Goal: Use online tool/utility: Utilize a website feature to perform a specific function

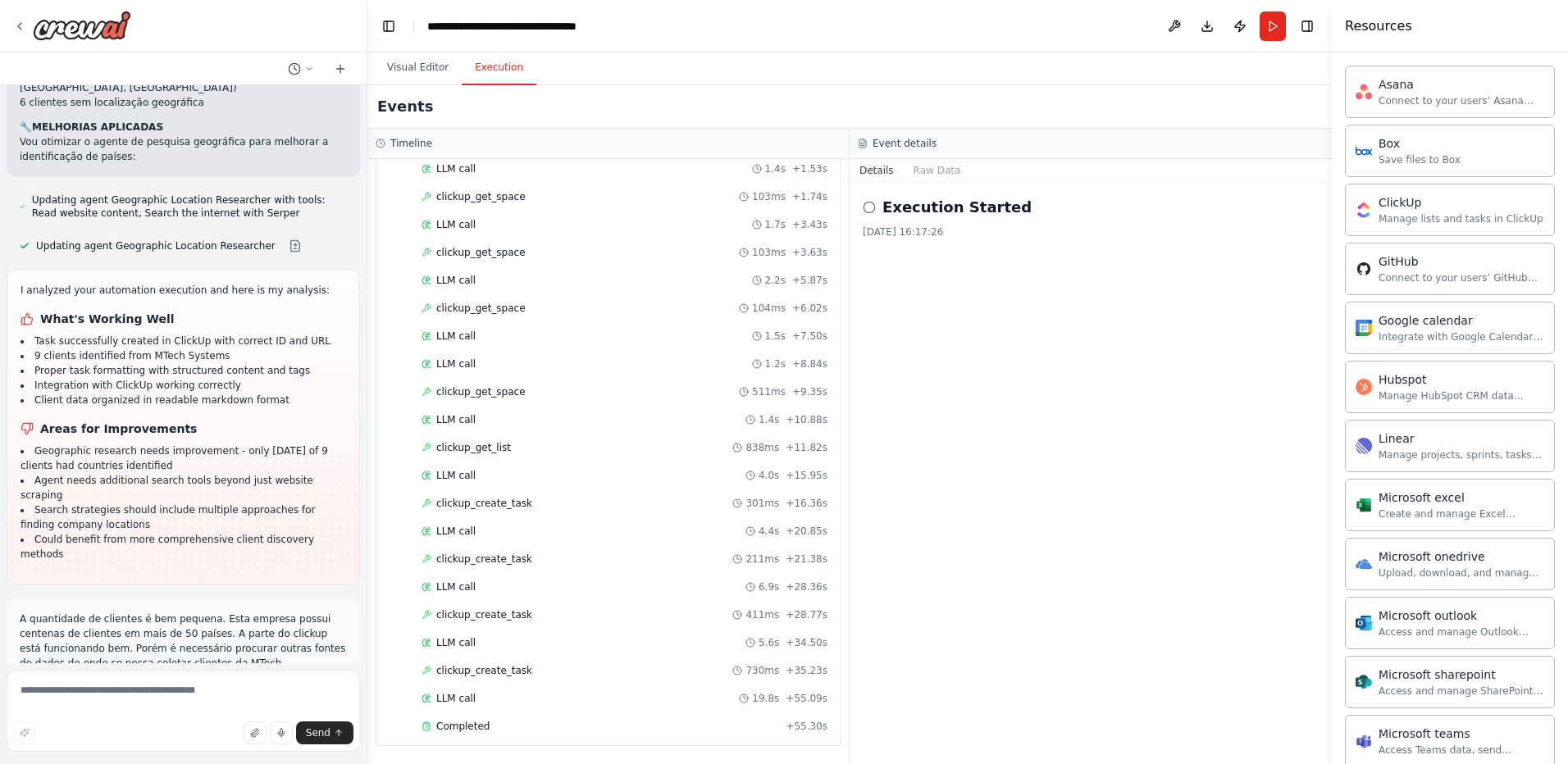
scroll to position [22543, 0]
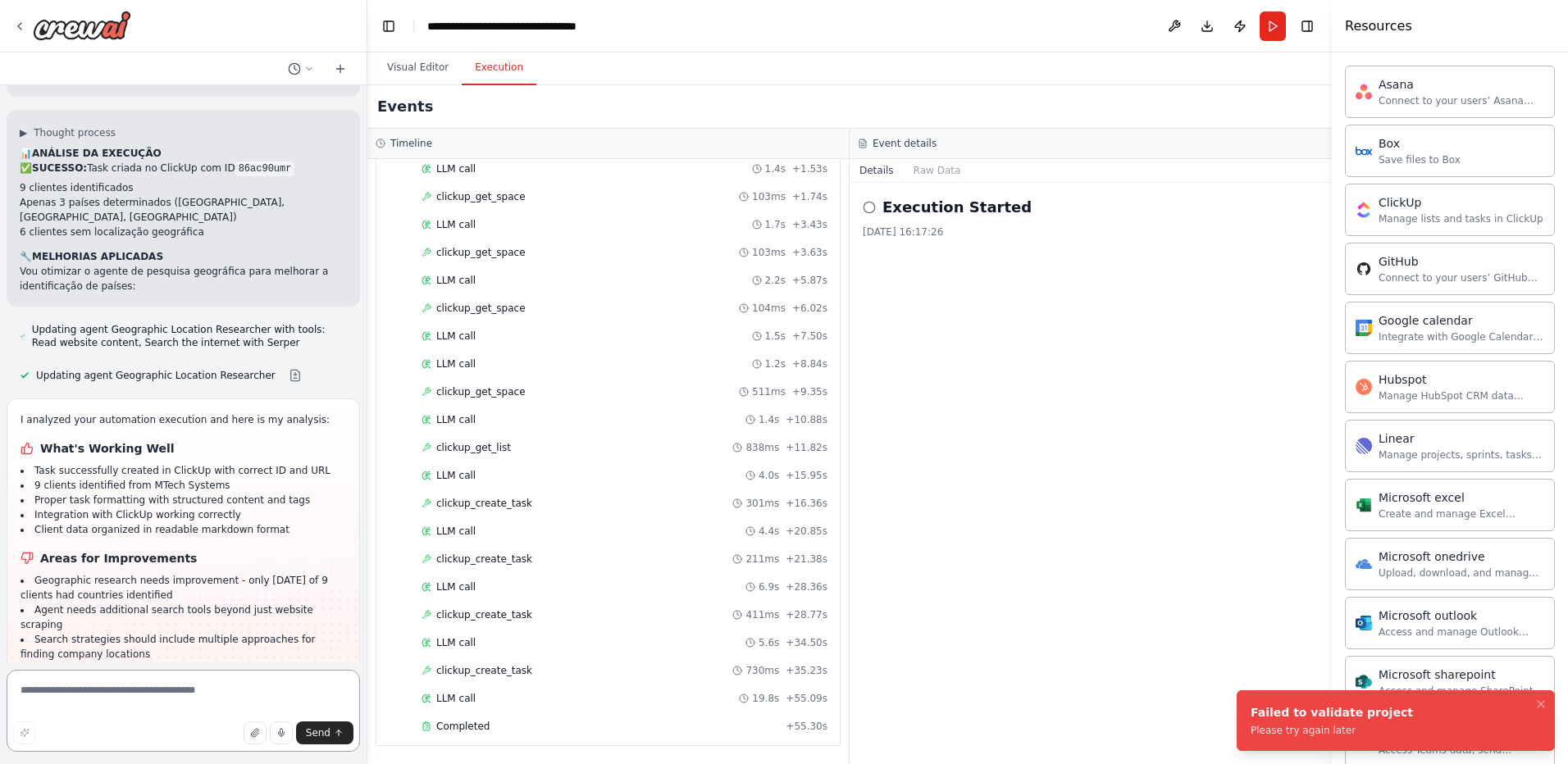
click at [166, 700] on textarea at bounding box center [183, 711] width 354 height 82
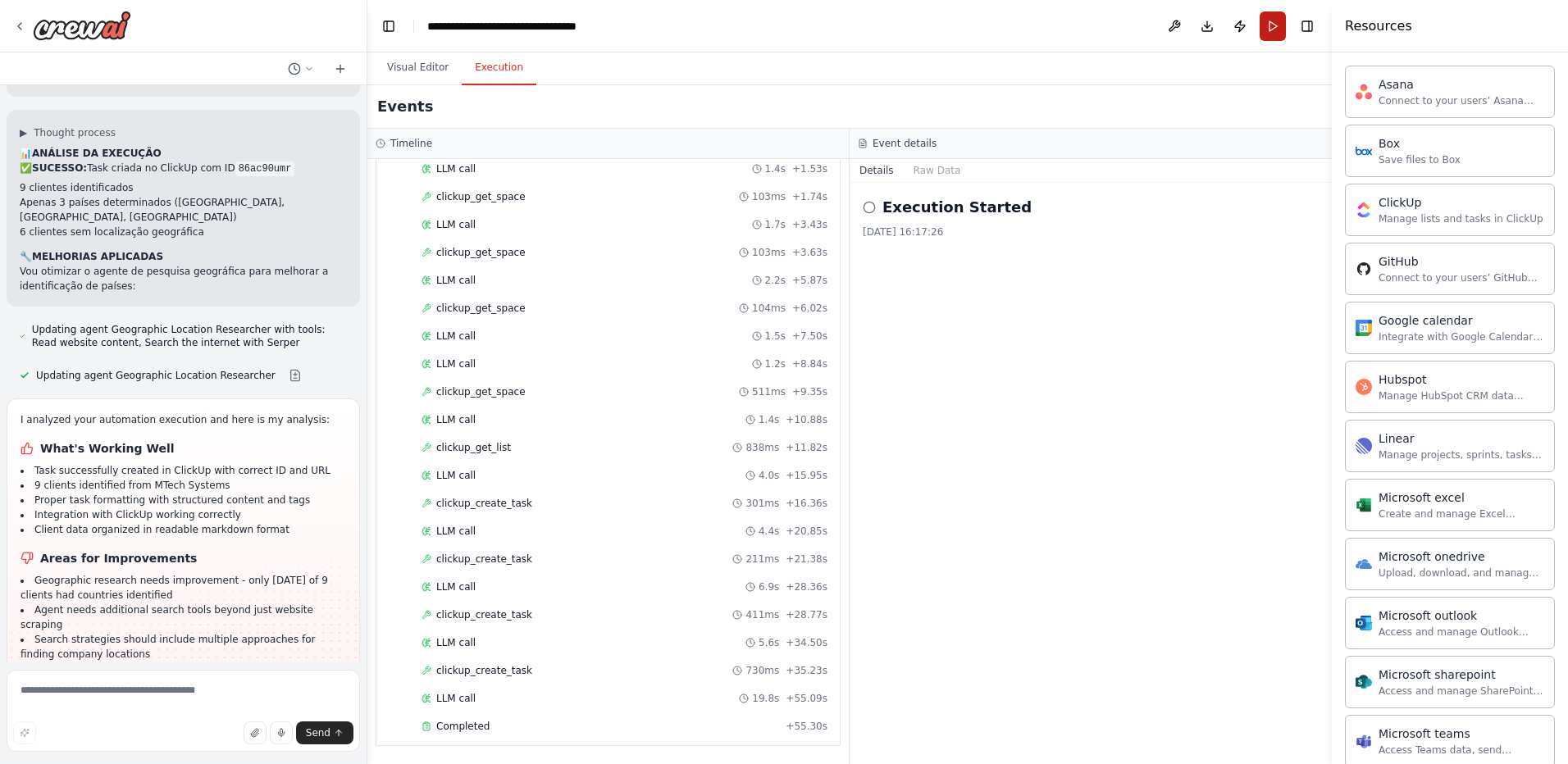
click at [1273, 23] on button "Run" at bounding box center [1272, 26] width 26 height 30
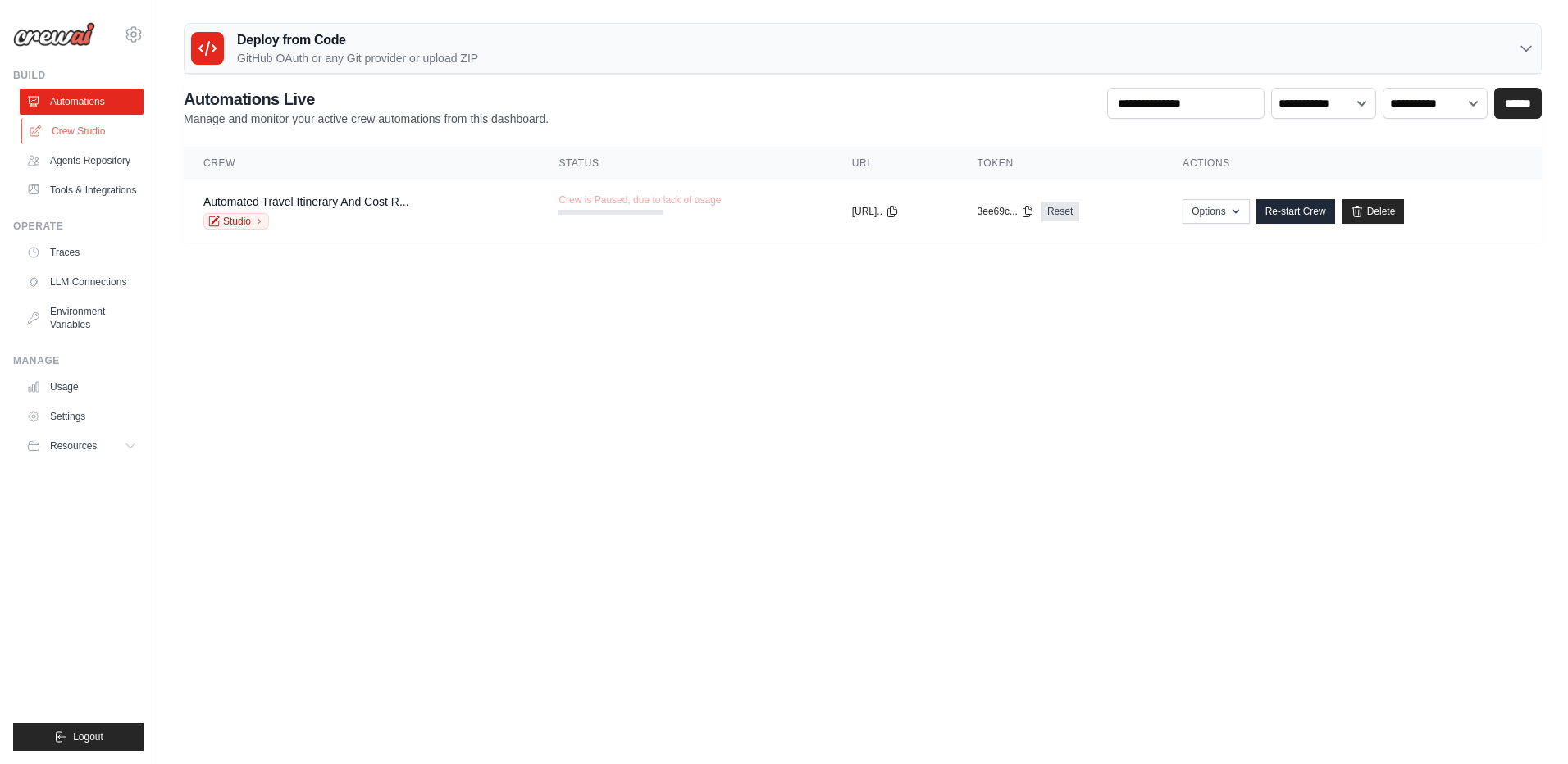
click at [78, 140] on link "Crew Studio" at bounding box center [83, 131] width 124 height 26
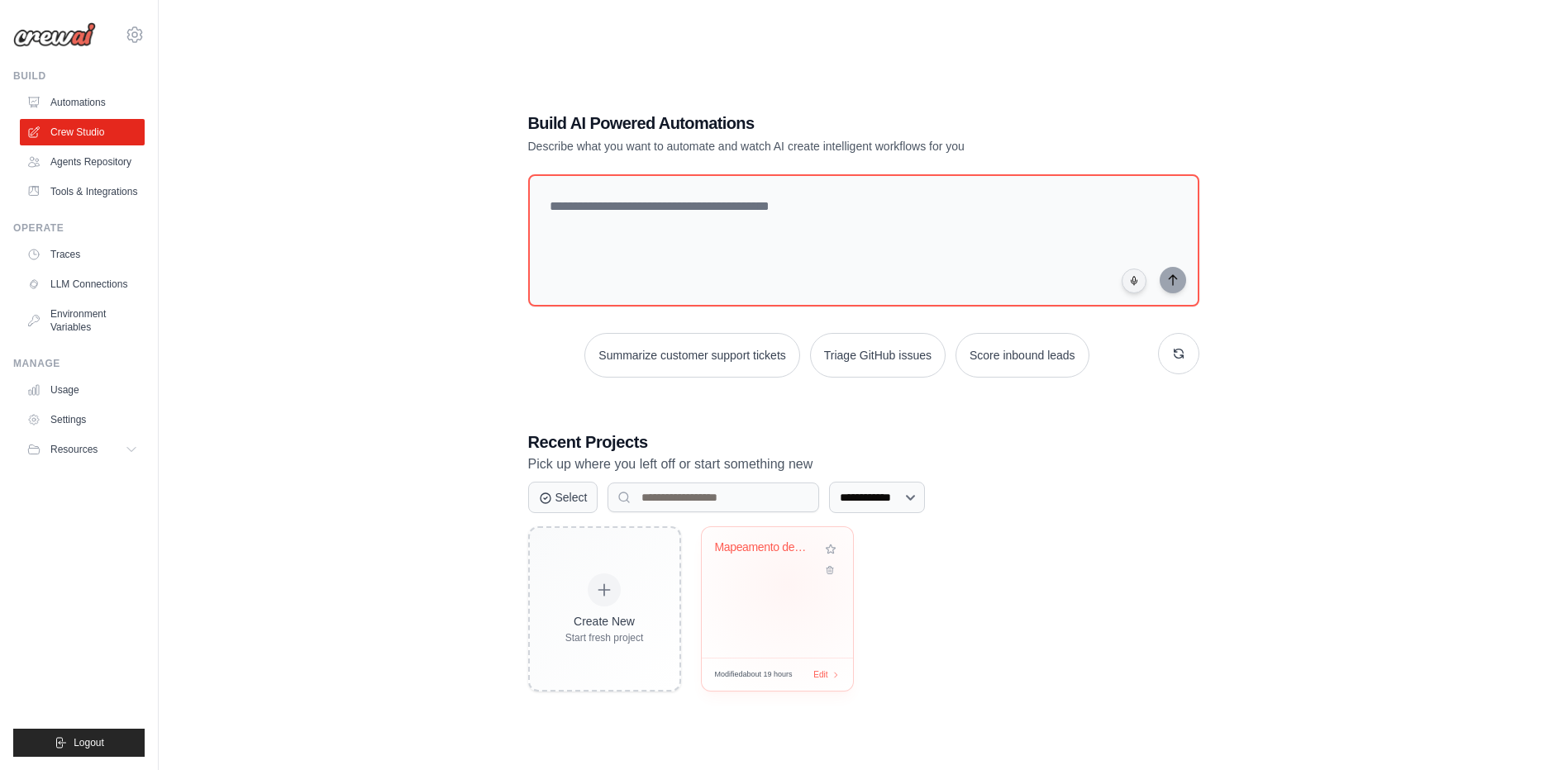
click at [787, 585] on div "Mapeamento de Clientes MTech System..." at bounding box center [778, 593] width 151 height 131
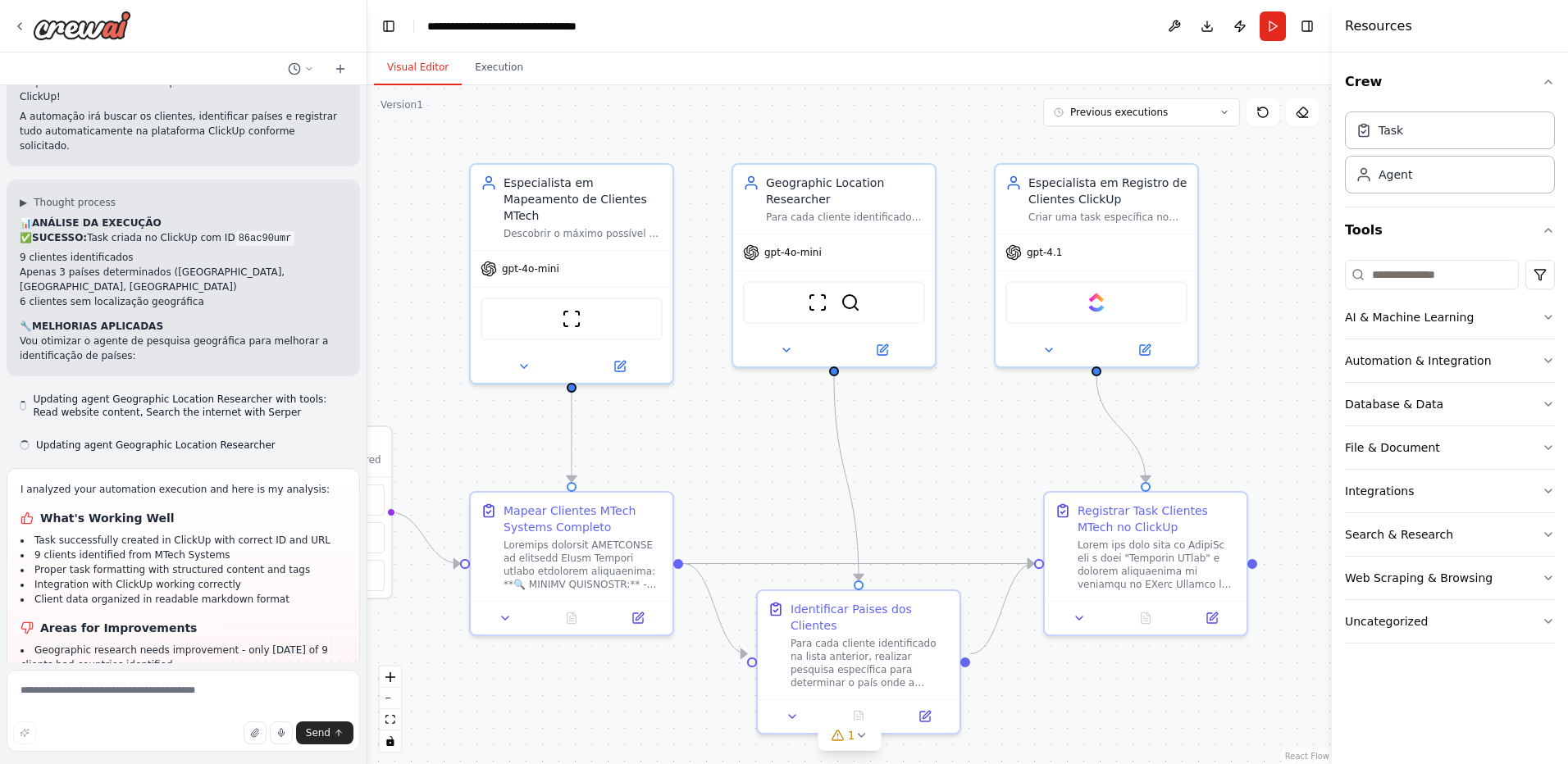
scroll to position [22398, 0]
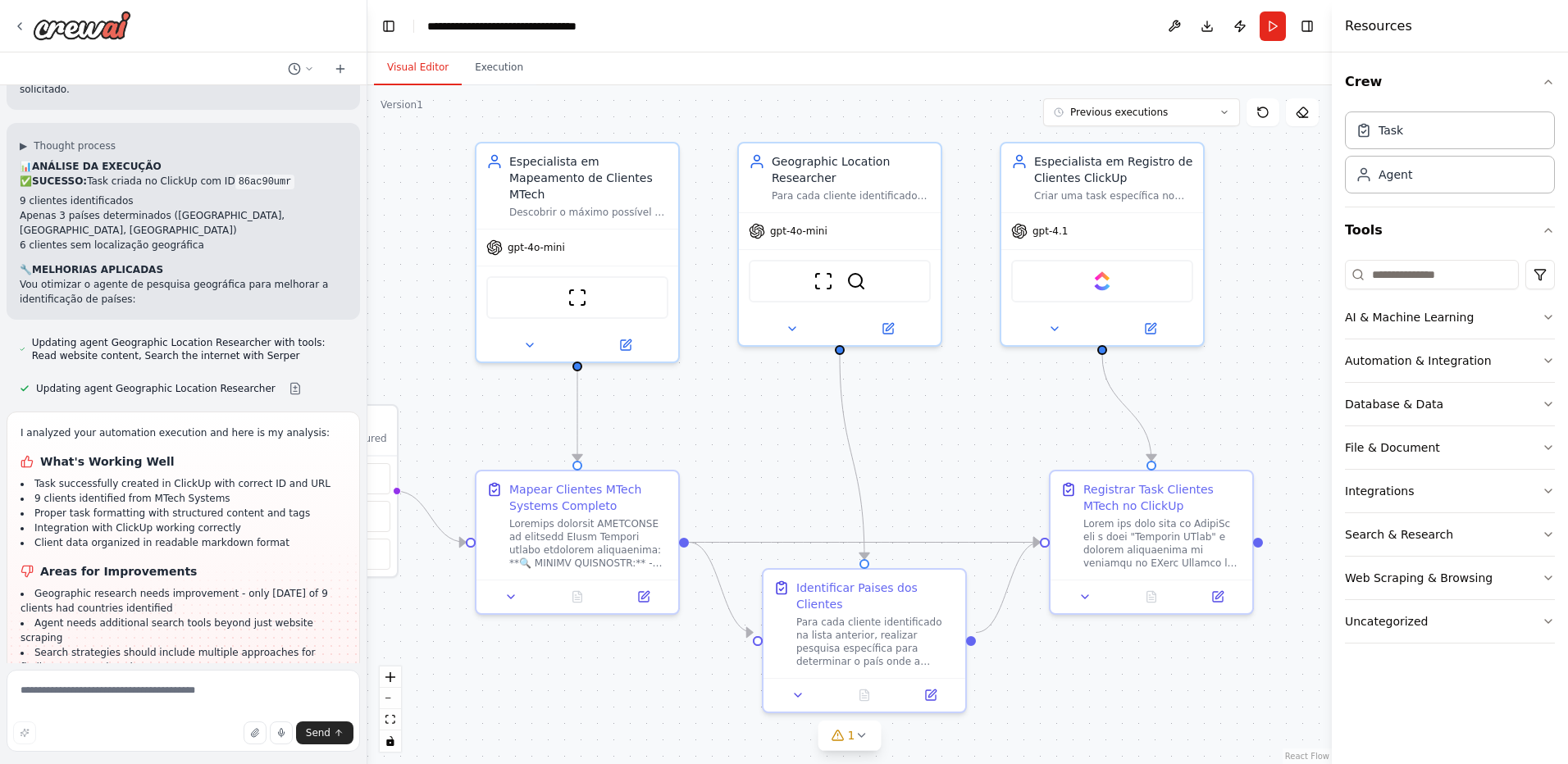
drag, startPoint x: 933, startPoint y: 151, endPoint x: 712, endPoint y: 125, distance: 222.5
click at [712, 125] on div ".deletable-edge-delete-btn { width: 20px; height: 20px; border: 0px solid #ffff…" at bounding box center [849, 425] width 964 height 679
click at [1051, 722] on div ".deletable-edge-delete-btn { width: 20px; height: 20px; border: 0px solid #ffff…" at bounding box center [849, 425] width 964 height 679
